Goal: Communication & Community: Answer question/provide support

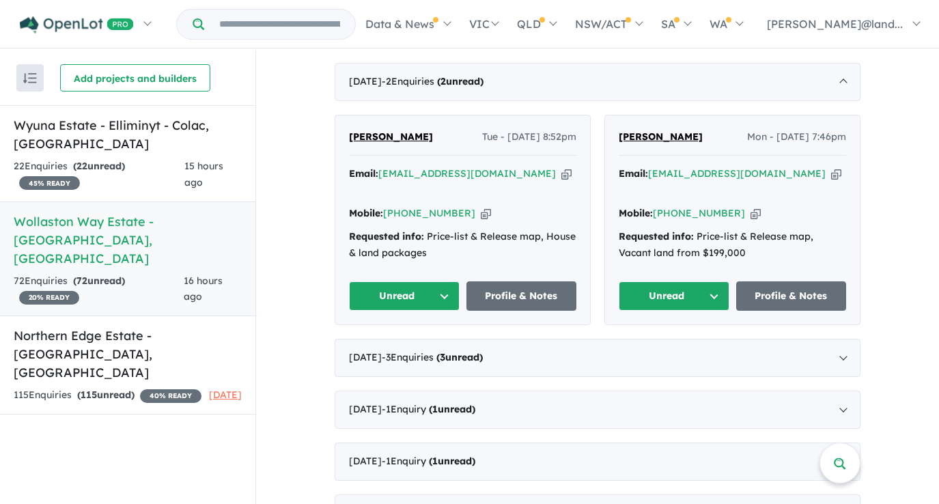
scroll to position [380, 0]
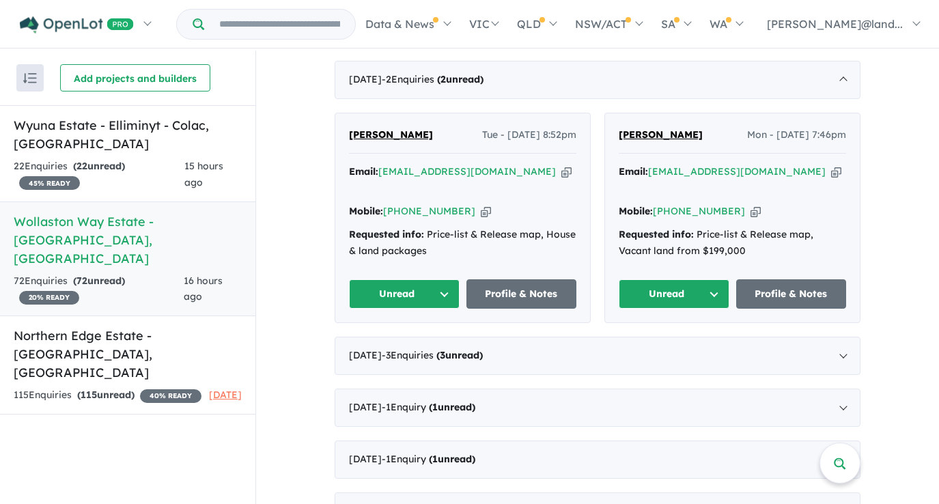
click at [682, 279] on button "Unread" at bounding box center [673, 293] width 111 height 29
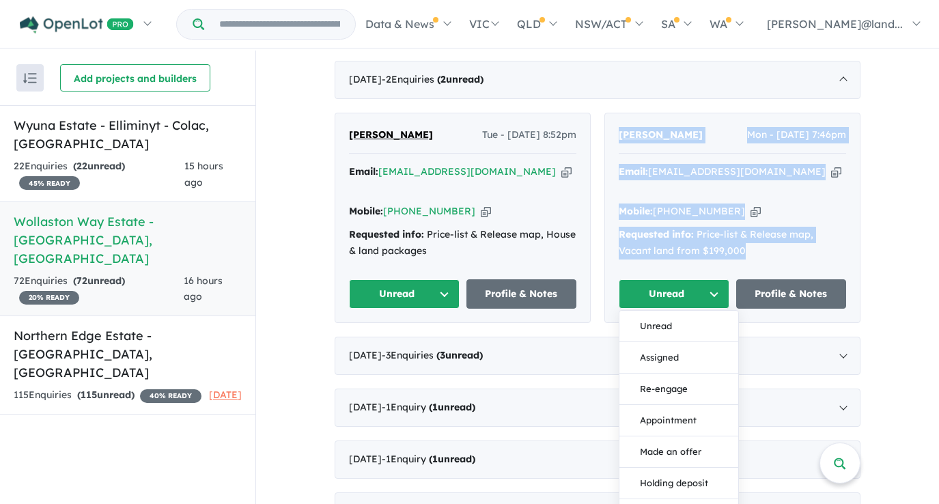
drag, startPoint x: 785, startPoint y: 223, endPoint x: 606, endPoint y: 116, distance: 208.1
click at [606, 116] on div "[PERSON_NAME] Mon - [DATE] 7:46pm Email: [EMAIL_ADDRESS][DOMAIN_NAME] Copied! M…" at bounding box center [732, 218] width 255 height 210
copy div "[PERSON_NAME] Mon - [DATE] 7:46pm Email: [EMAIL_ADDRESS][DOMAIN_NAME] Copied! M…"
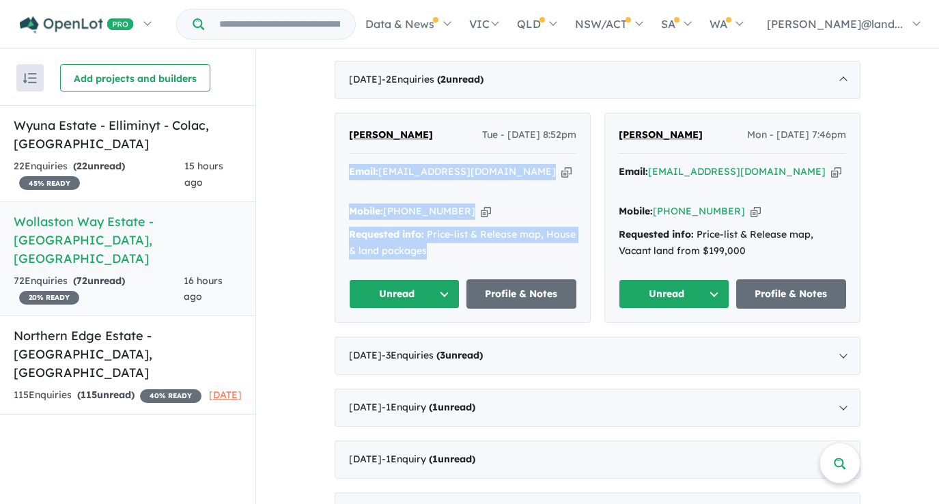
drag, startPoint x: 442, startPoint y: 233, endPoint x: 335, endPoint y: 141, distance: 141.3
click at [335, 141] on div "[PERSON_NAME] Tue - [DATE] 8:52pm Email: [EMAIL_ADDRESS][DOMAIN_NAME] Copied! M…" at bounding box center [462, 218] width 255 height 210
copy div "Email: [EMAIL_ADDRESS][DOMAIN_NAME] Copied! Mobile: [PHONE_NUMBER] Copied! Requ…"
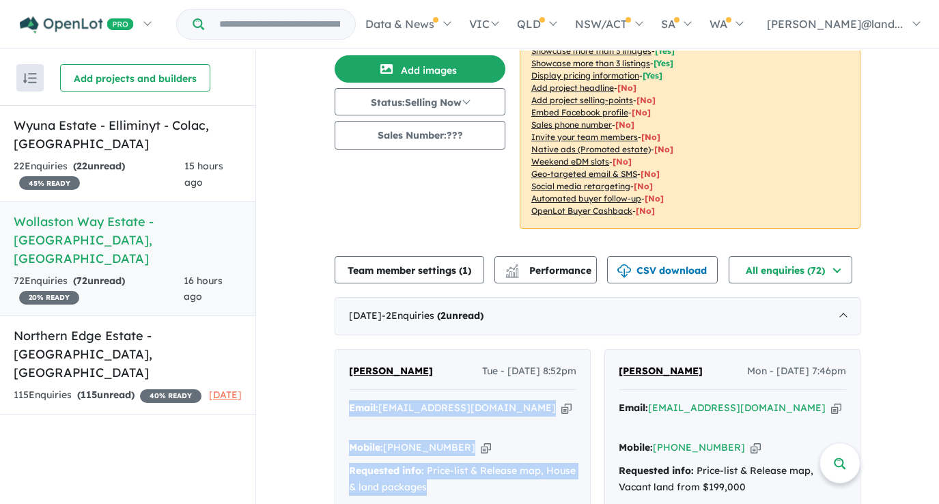
scroll to position [146, 0]
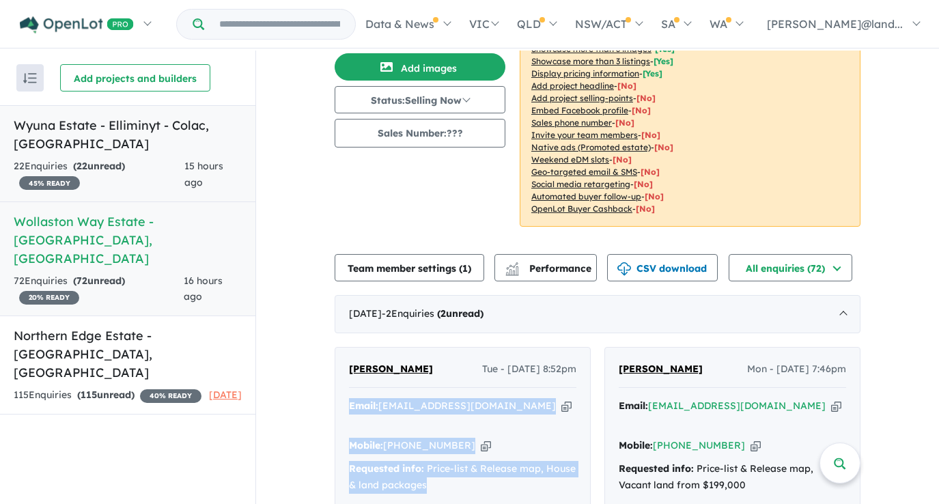
click at [117, 161] on div "22 Enquir ies ( 22 unread) 45 % READY" at bounding box center [99, 174] width 171 height 33
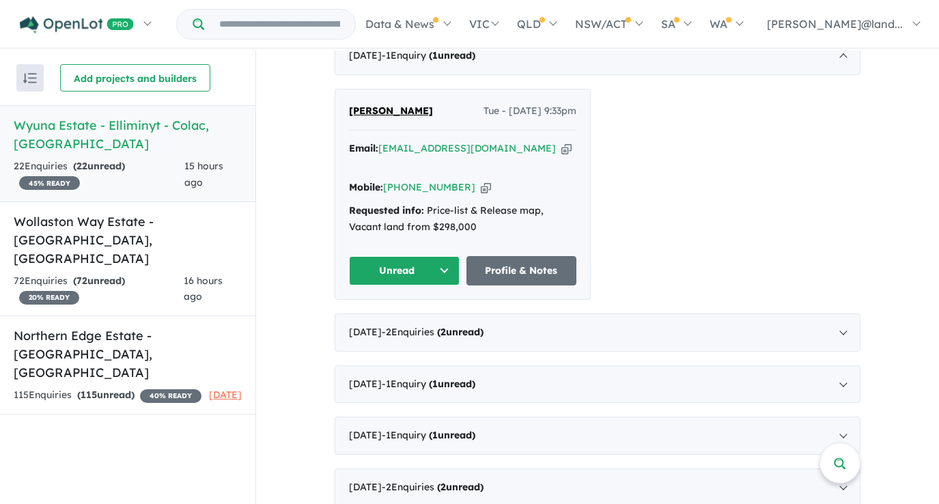
scroll to position [539, 0]
click at [414, 255] on button "Unread" at bounding box center [404, 269] width 111 height 29
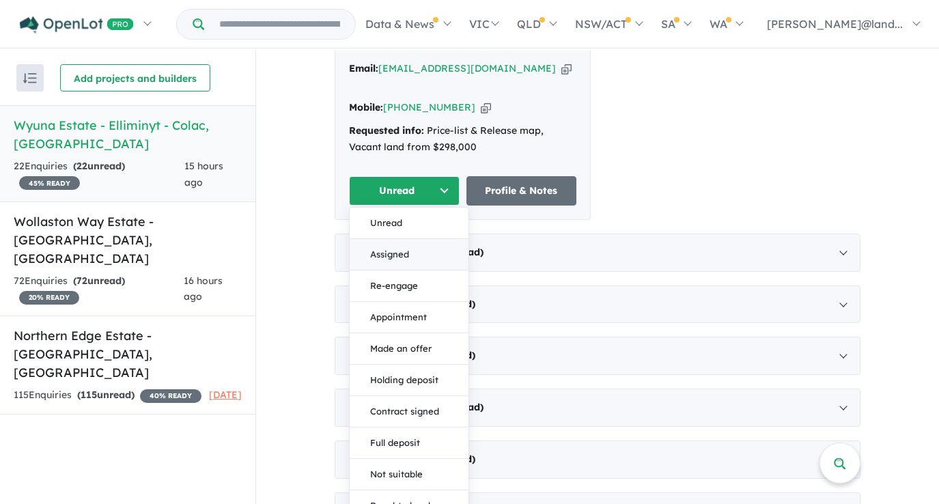
scroll to position [620, 0]
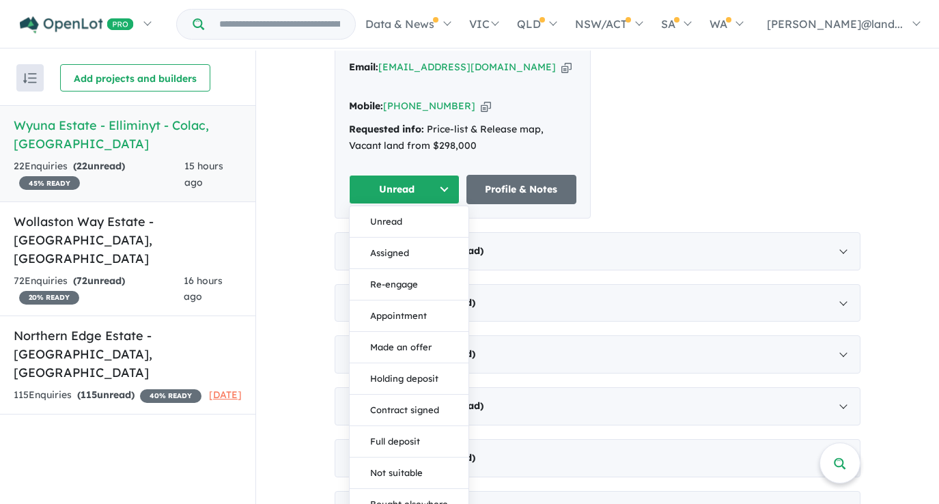
click at [728, 83] on div "[PERSON_NAME] Tue - [DATE] 9:33pm Email: [EMAIL_ADDRESS][DOMAIN_NAME] Copied! M…" at bounding box center [597, 113] width 526 height 211
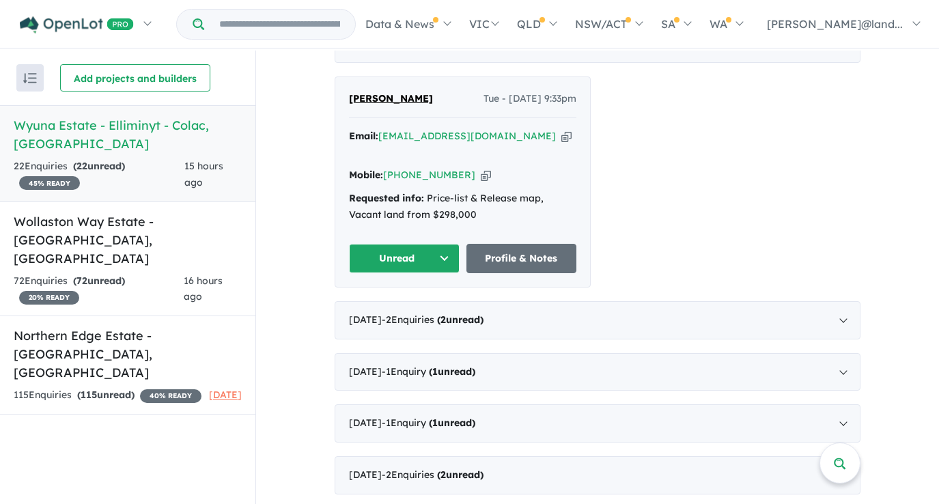
scroll to position [549, 0]
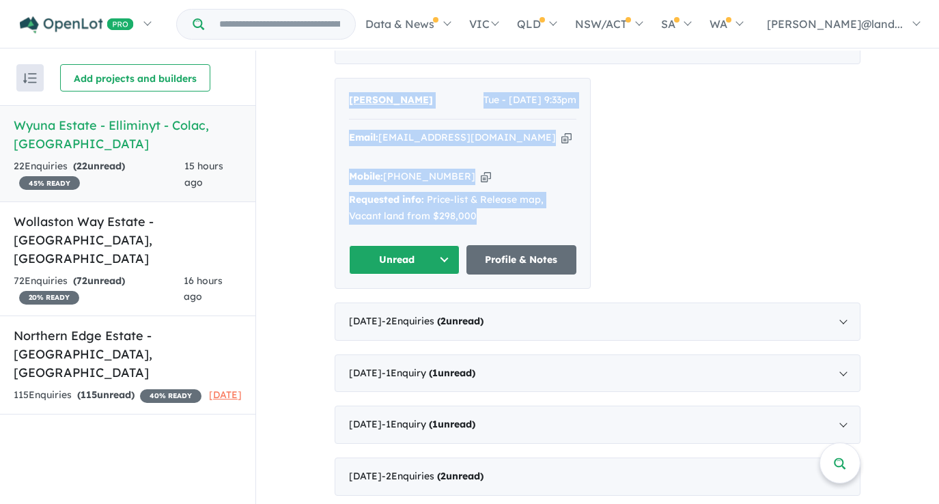
drag, startPoint x: 507, startPoint y: 186, endPoint x: 347, endPoint y: 68, distance: 199.6
click at [347, 78] on div "[PERSON_NAME] Tue - [DATE] 9:33pm Email: [EMAIL_ADDRESS][DOMAIN_NAME] Copied! M…" at bounding box center [462, 183] width 255 height 210
copy div "[PERSON_NAME] Tue - [DATE] 9:33pm Email: [EMAIL_ADDRESS][DOMAIN_NAME] Copied! M…"
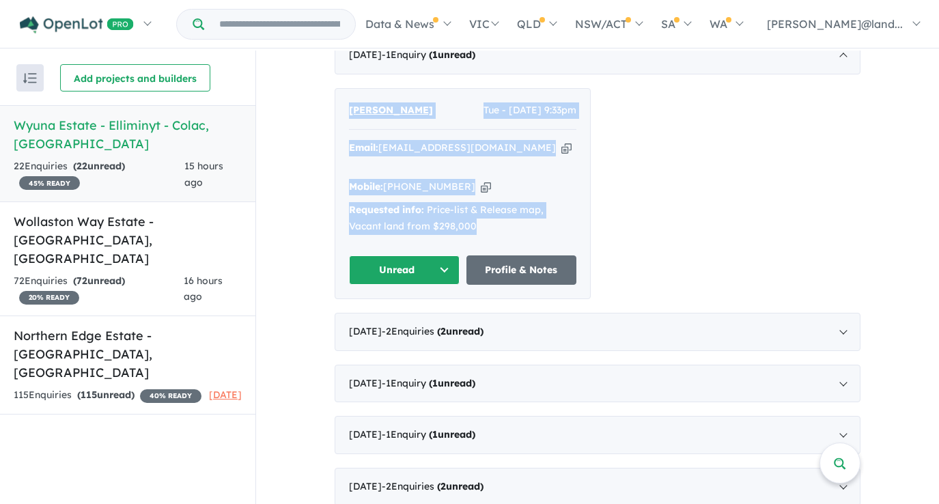
scroll to position [536, 0]
